Goal: Transaction & Acquisition: Book appointment/travel/reservation

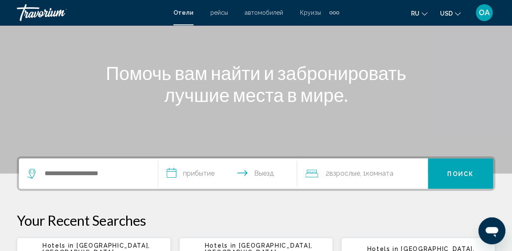
scroll to position [84, 0]
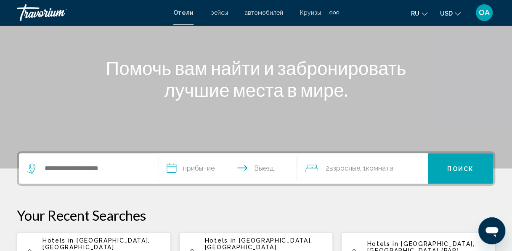
click at [422, 13] on icon "Change language" at bounding box center [425, 14] width 6 height 6
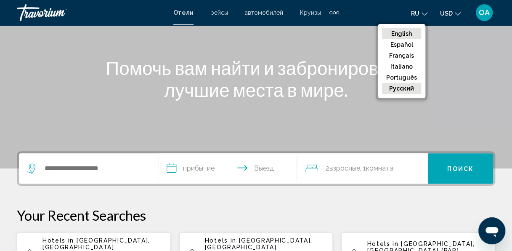
click at [404, 30] on button "English" at bounding box center [401, 33] width 39 height 11
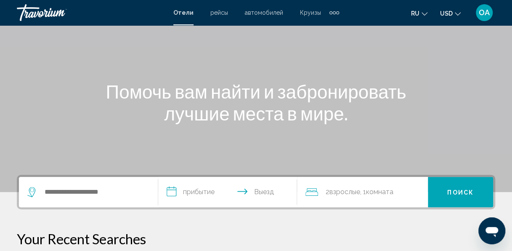
scroll to position [42, 0]
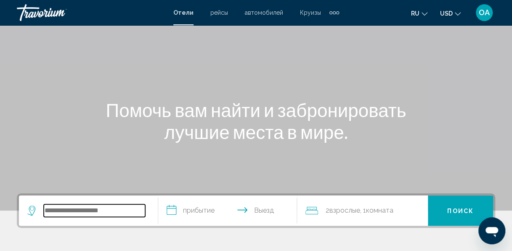
click at [47, 210] on input "Search widget" at bounding box center [94, 210] width 101 height 13
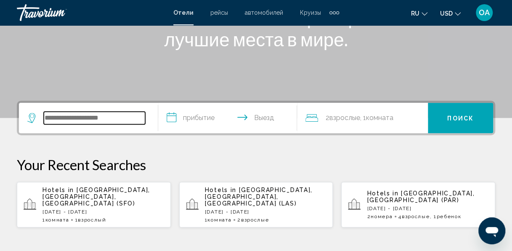
scroll to position [208, 0]
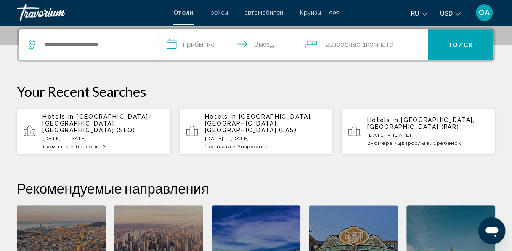
click at [57, 120] on ya-tr-span "[GEOGRAPHIC_DATA], [GEOGRAPHIC_DATA], [GEOGRAPHIC_DATA] (SFO)" at bounding box center [97, 123] width 108 height 20
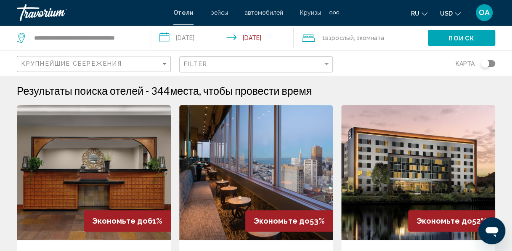
click at [165, 37] on input "**********" at bounding box center [224, 39] width 146 height 28
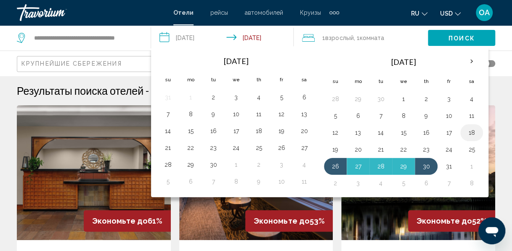
click at [466, 131] on button "18" at bounding box center [471, 133] width 13 height 12
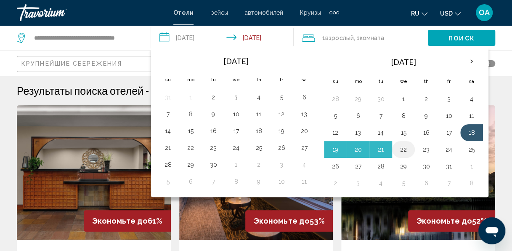
click at [398, 145] on button "22" at bounding box center [403, 150] width 13 height 12
type input "**********"
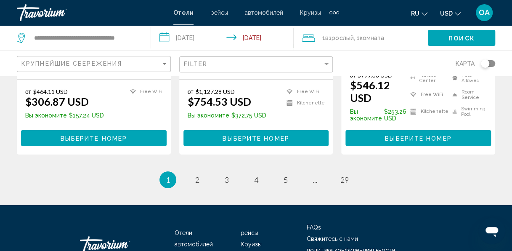
scroll to position [1291, 0]
click at [140, 88] on ul "Free WiFi" at bounding box center [144, 105] width 37 height 34
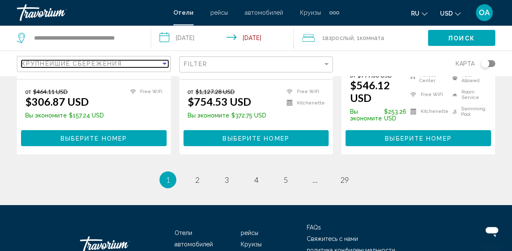
click at [164, 61] on div "Sort by" at bounding box center [165, 63] width 8 height 7
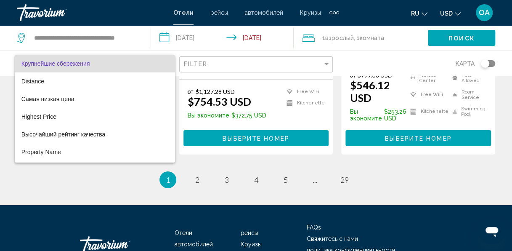
click at [211, 146] on div at bounding box center [256, 125] width 512 height 251
